Goal: Information Seeking & Learning: Stay updated

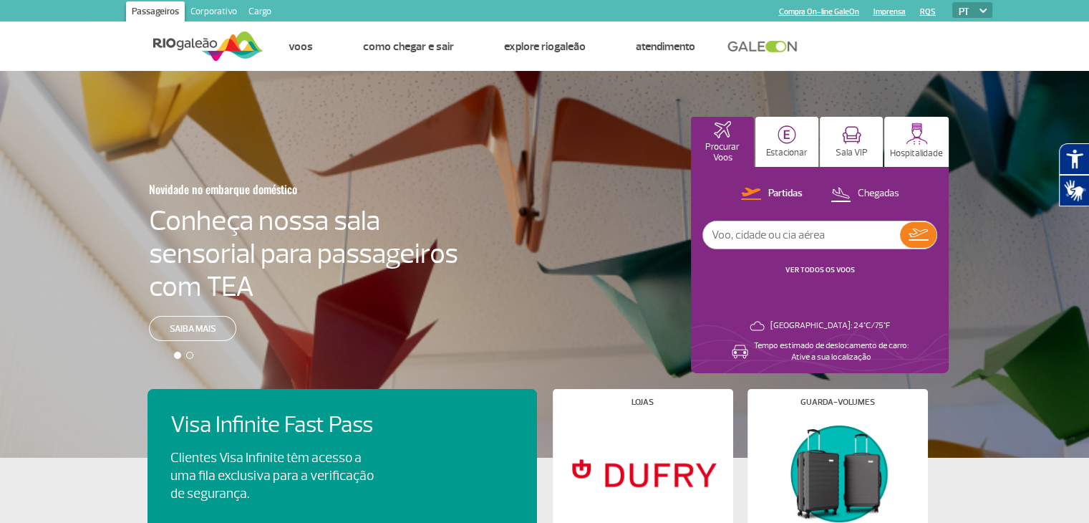
click at [790, 271] on link "VER TODOS OS VOOS" at bounding box center [820, 269] width 69 height 9
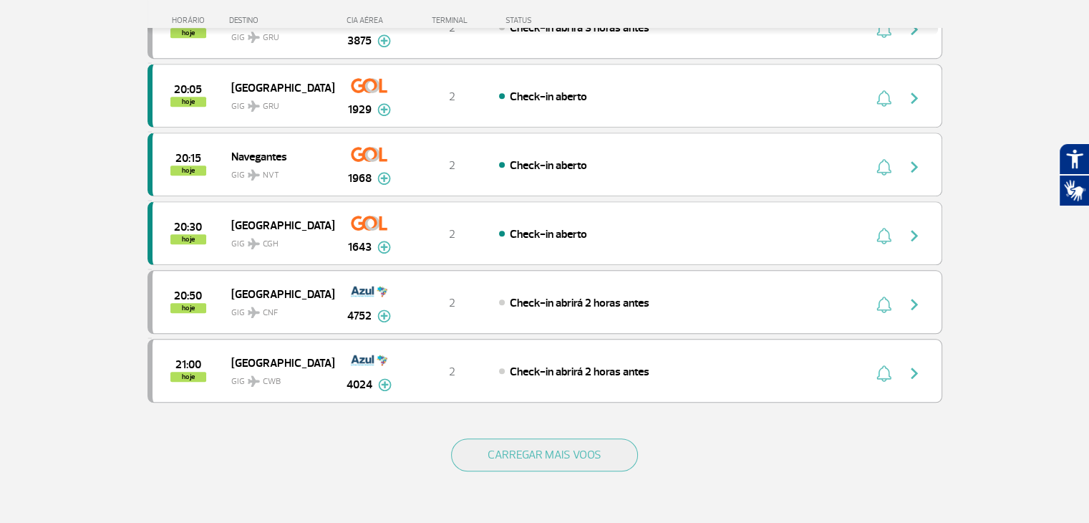
scroll to position [1218, 0]
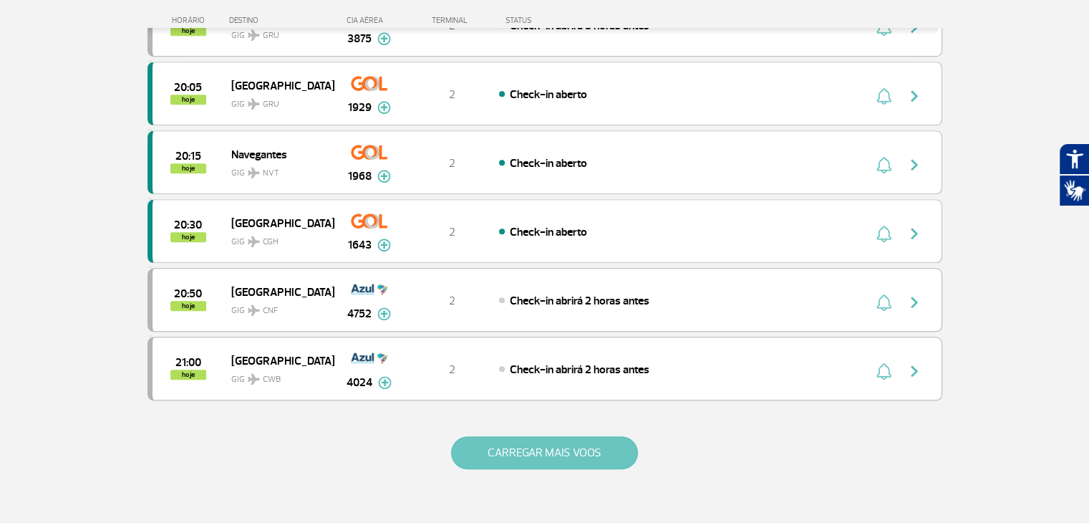
click at [607, 443] on button "CARREGAR MAIS VOOS" at bounding box center [544, 452] width 187 height 33
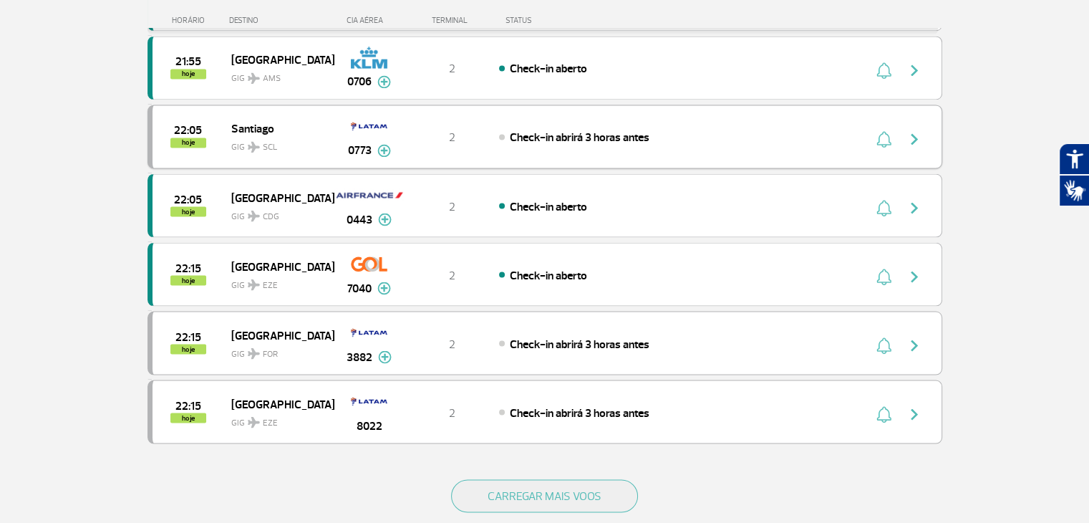
scroll to position [2579, 0]
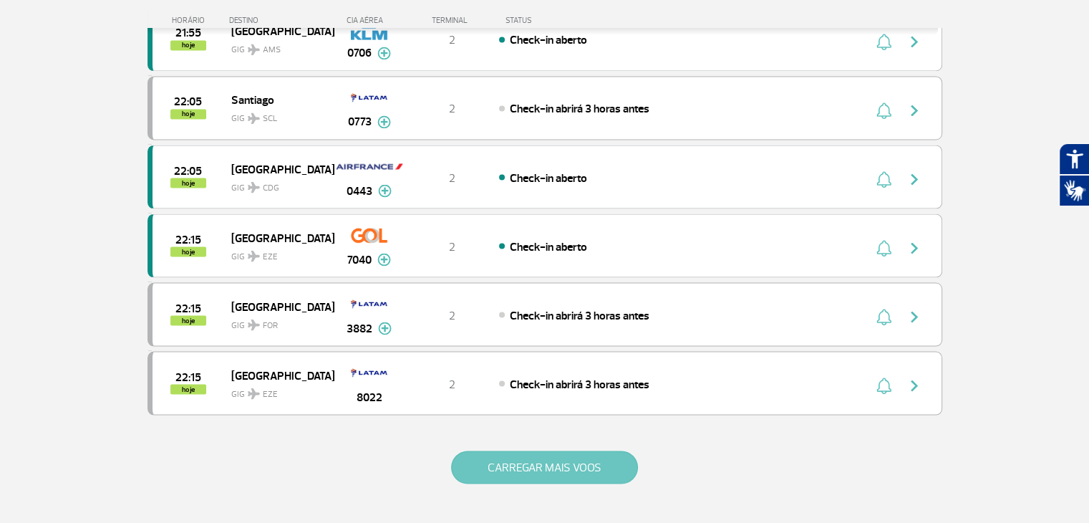
click at [516, 456] on button "CARREGAR MAIS VOOS" at bounding box center [544, 467] width 187 height 33
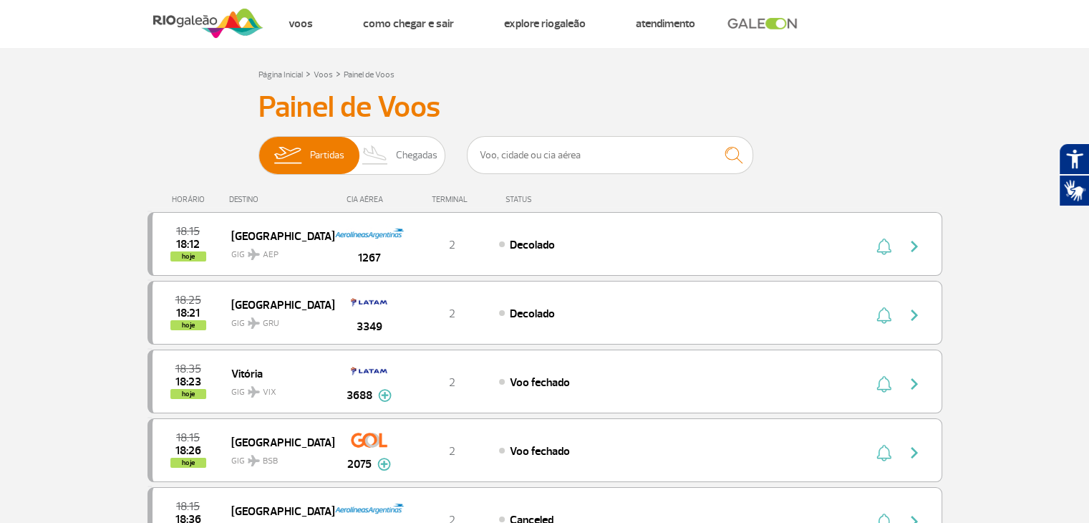
scroll to position [0, 0]
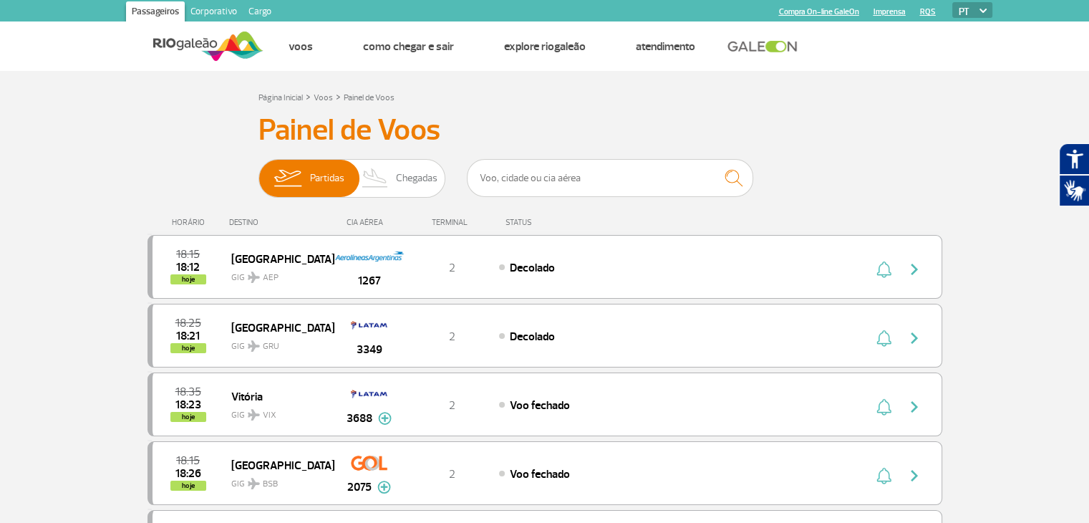
click at [212, 8] on link "Corporativo" at bounding box center [214, 12] width 58 height 23
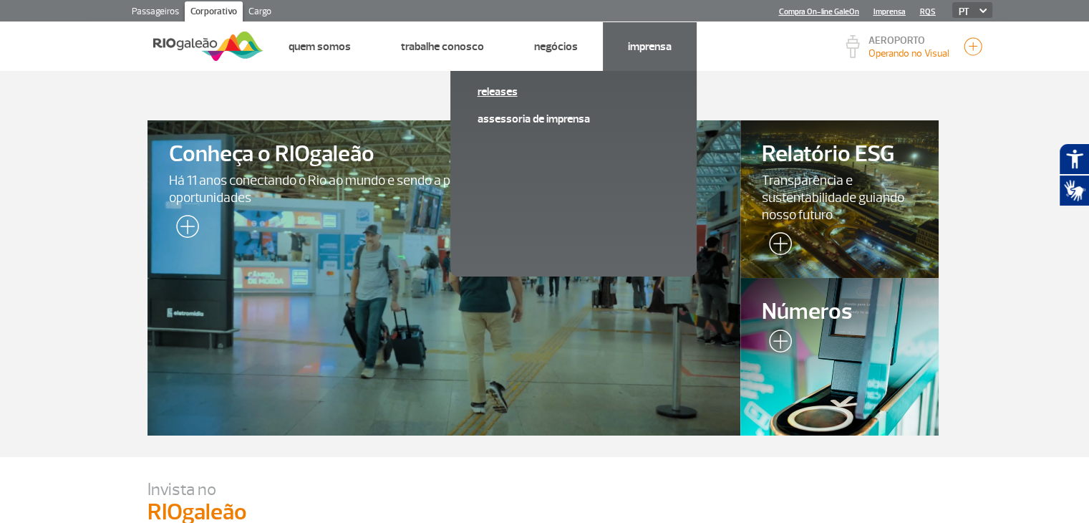
click at [501, 94] on link "Releases" at bounding box center [574, 92] width 192 height 16
